Goal: Find specific page/section: Find specific page/section

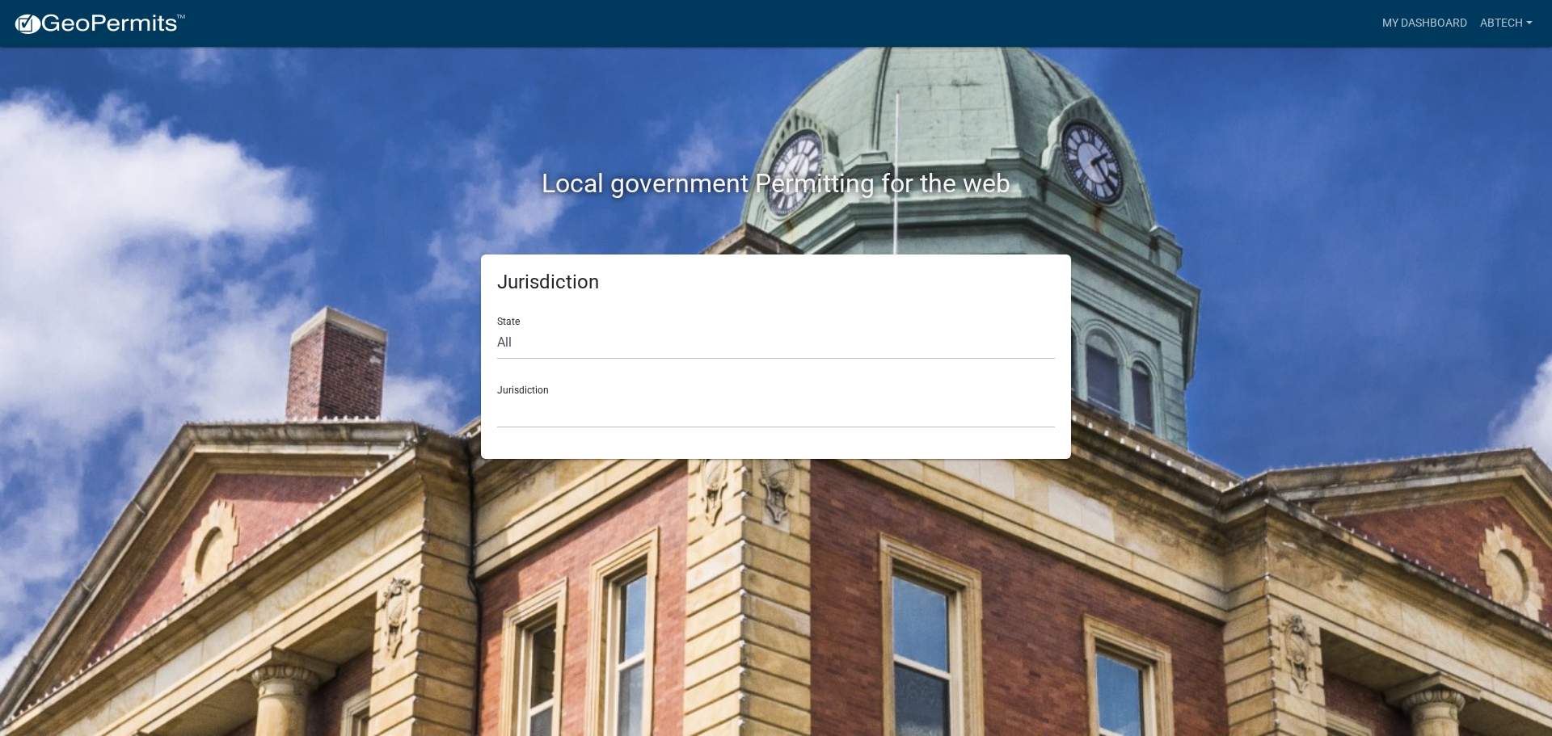
drag, startPoint x: 593, startPoint y: 301, endPoint x: 575, endPoint y: 340, distance: 43.8
click at [593, 301] on div "Jurisdiction State All [US_STATE] [US_STATE] [US_STATE] [US_STATE] [US_STATE] […" at bounding box center [776, 357] width 590 height 205
click at [572, 348] on select "All Colorado Georgia Indiana Iowa Kansas Minnesota Ohio South Carolina Wisconsin" at bounding box center [776, 343] width 558 height 33
select select "Indiana"
click at [497, 327] on select "All Colorado Georgia Indiana Iowa Kansas Minnesota Ohio South Carolina Wisconsin" at bounding box center [776, 343] width 558 height 33
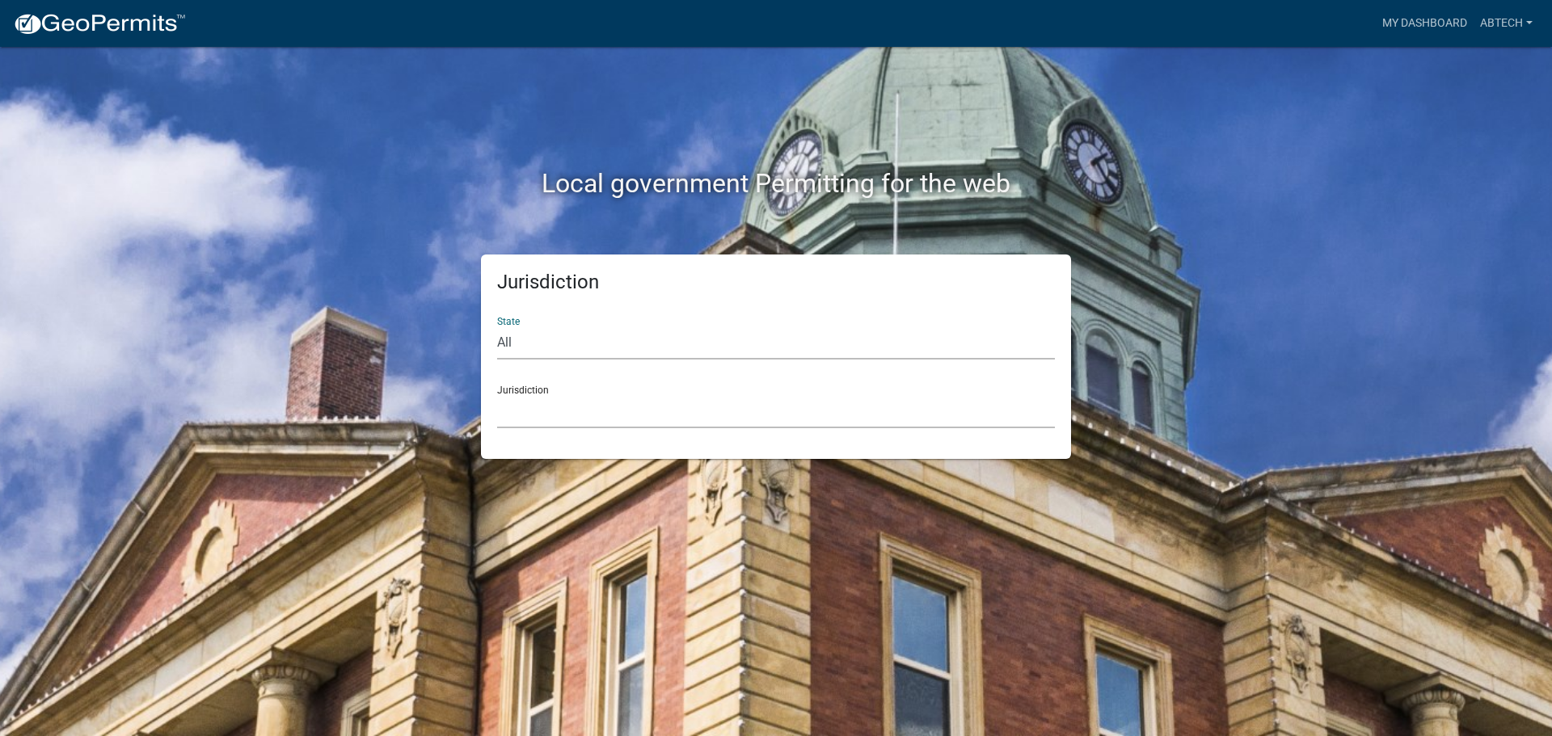
click at [529, 403] on select "City of Charlestown, Indiana City of Jeffersonville, Indiana City of Logansport…" at bounding box center [776, 411] width 558 height 33
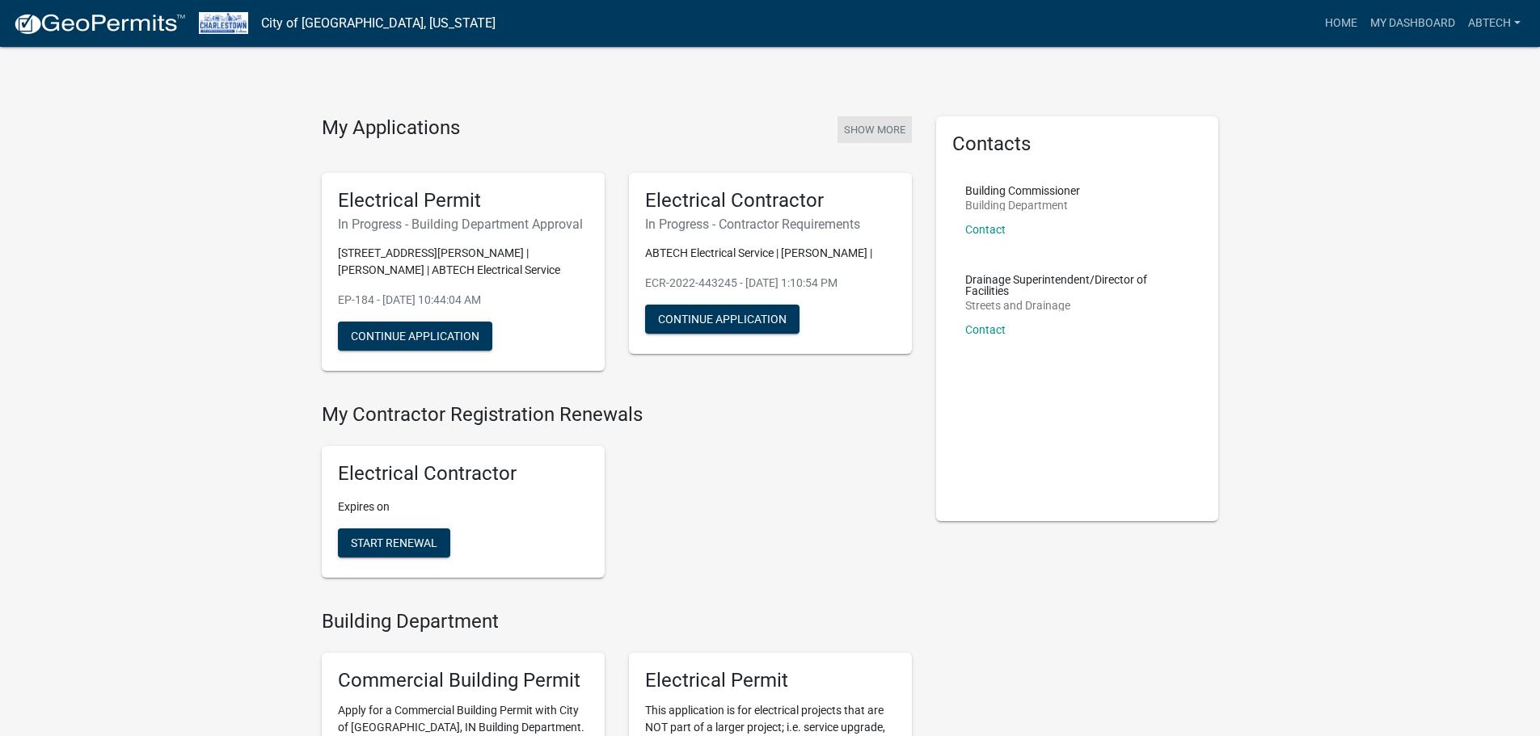
click at [878, 139] on button "Show More" at bounding box center [874, 129] width 74 height 27
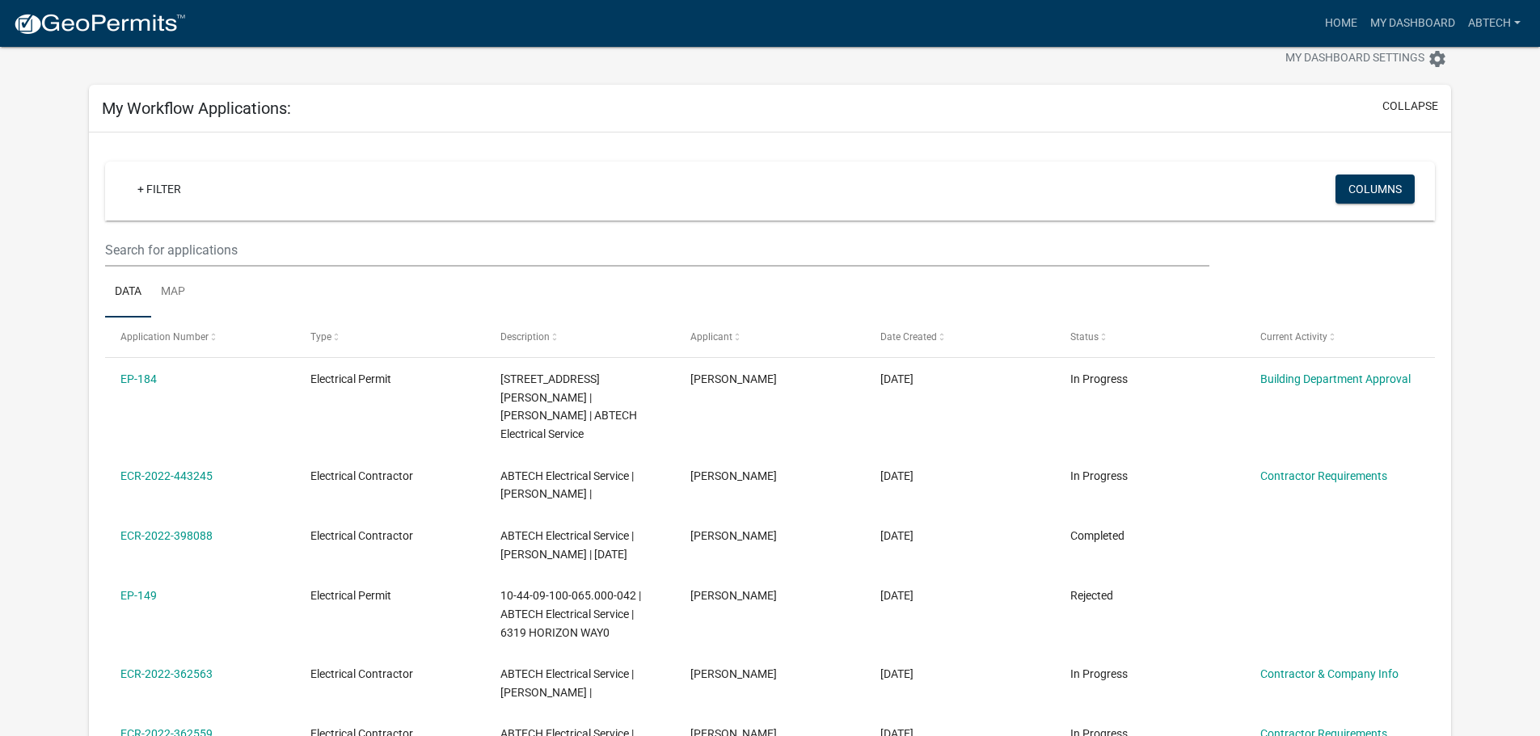
scroll to position [25, 0]
